Goal: Navigation & Orientation: Find specific page/section

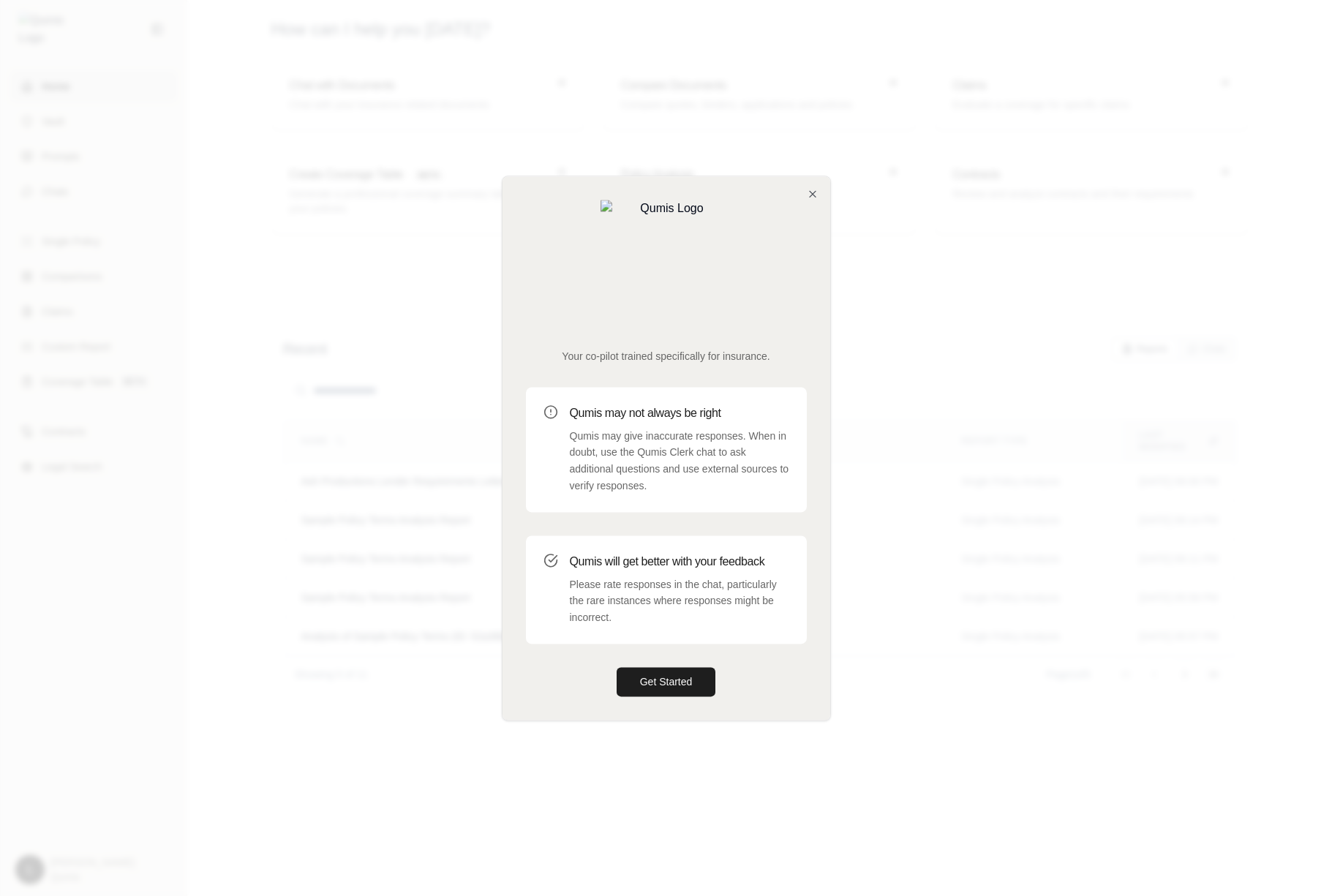
click at [441, 339] on div at bounding box center [666, 448] width 1332 height 896
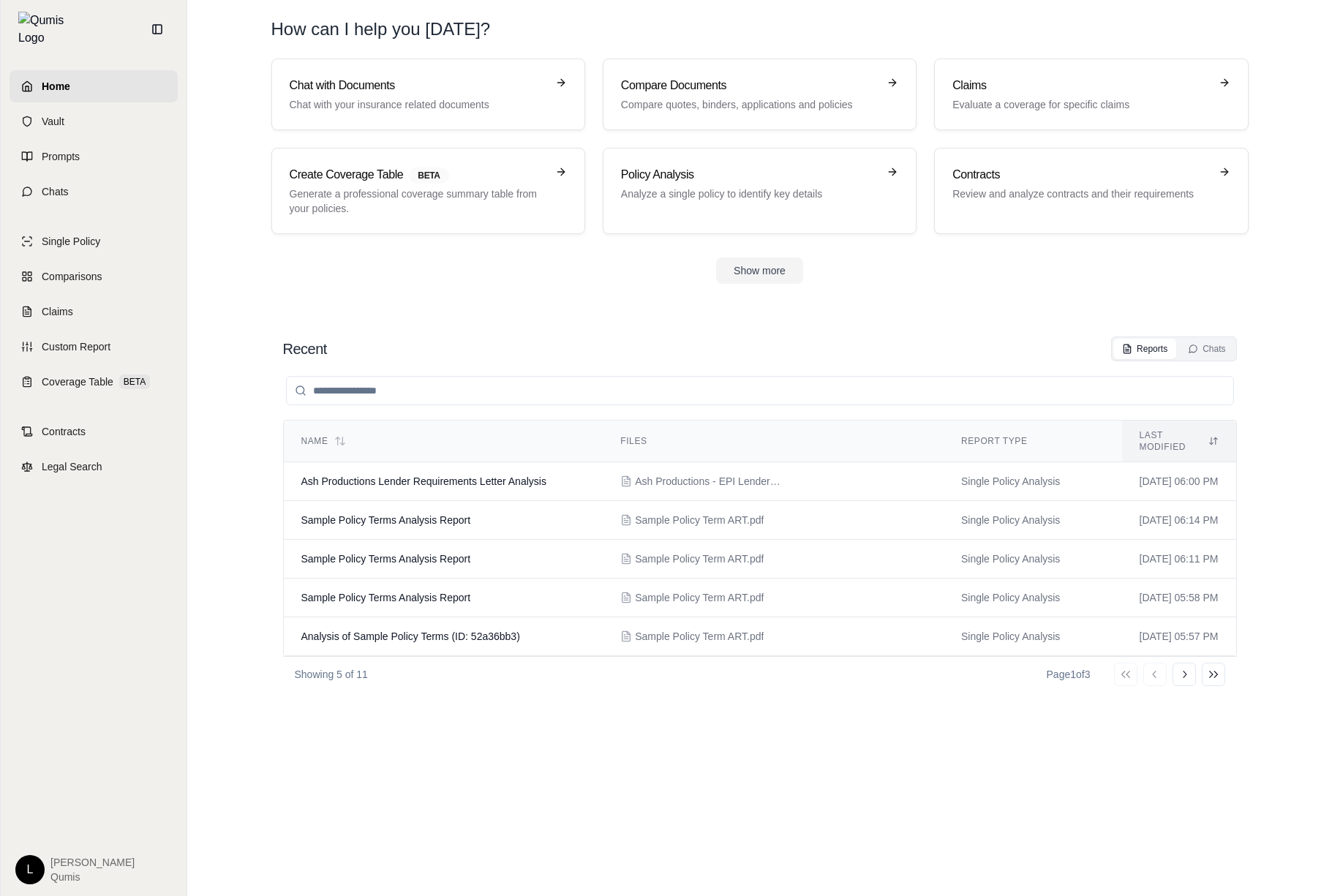
click at [462, 314] on section "Recent Reports Chats Name Files Report Type Last modified Ash Productions Lende…" at bounding box center [759, 602] width 1132 height 589
